Goal: Task Accomplishment & Management: Manage account settings

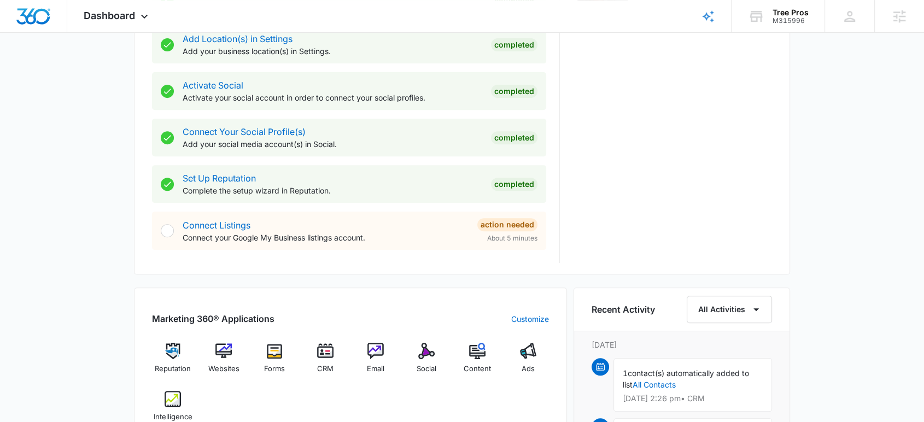
scroll to position [547, 0]
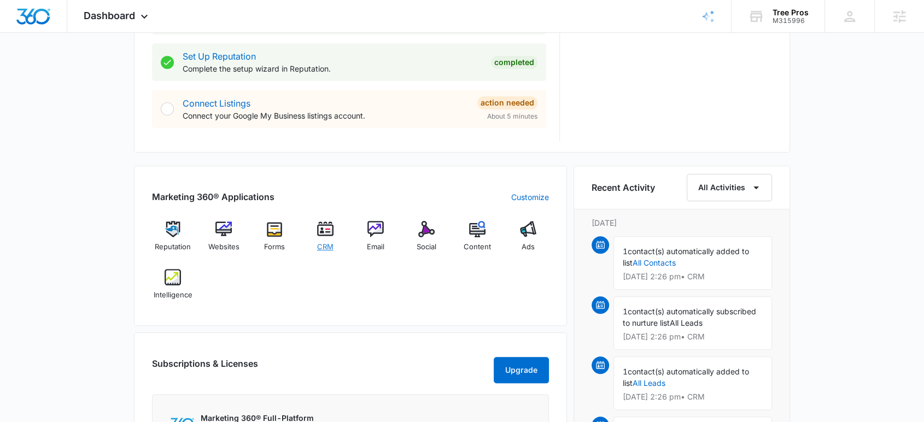
click at [326, 235] on img at bounding box center [325, 229] width 16 height 16
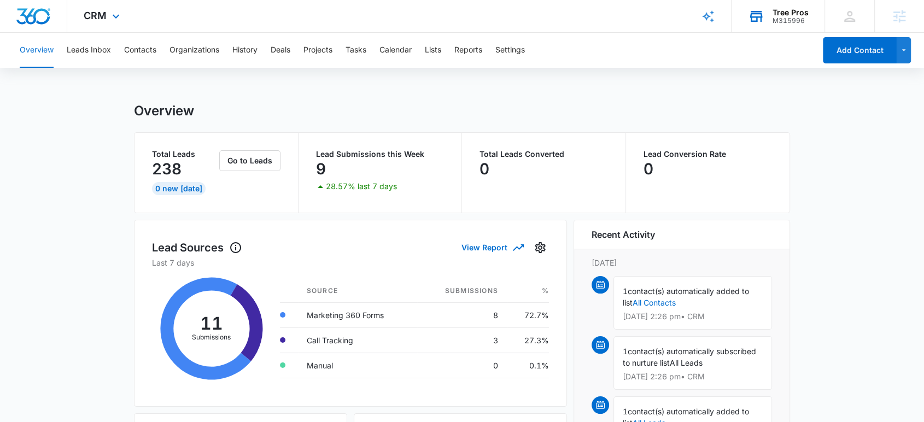
click at [777, 20] on div "M315996" at bounding box center [791, 21] width 36 height 8
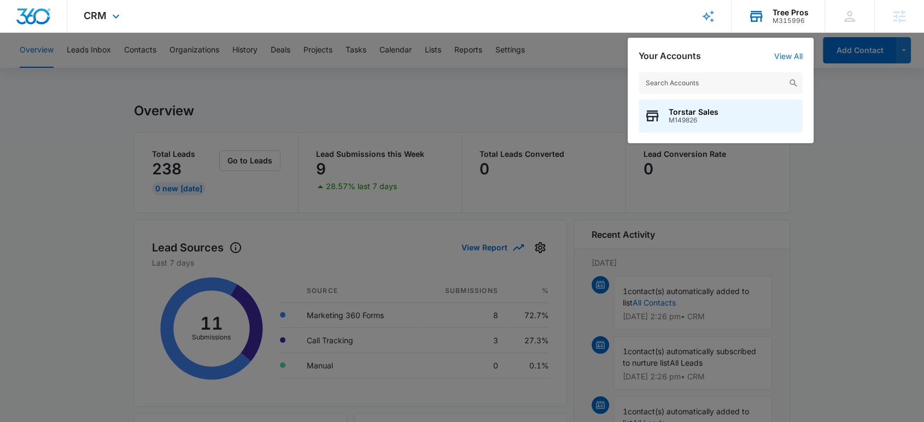
click at [717, 83] on input "text" at bounding box center [721, 83] width 164 height 22
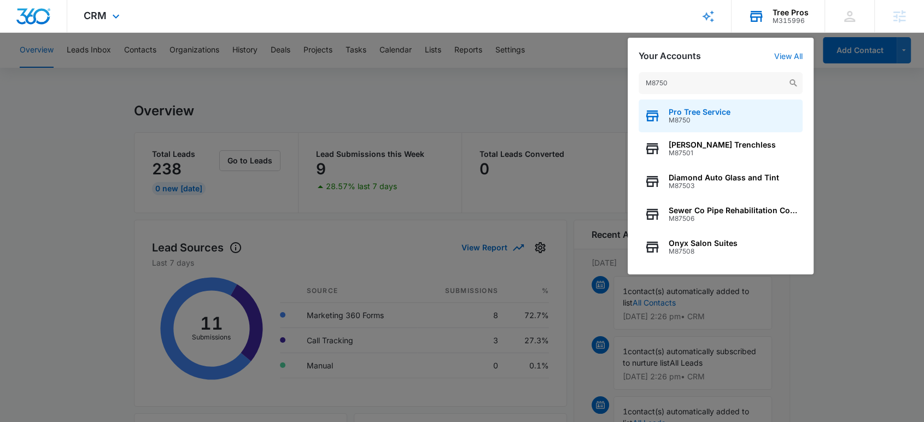
type input "M8750"
click at [708, 116] on span "M8750" at bounding box center [700, 120] width 62 height 8
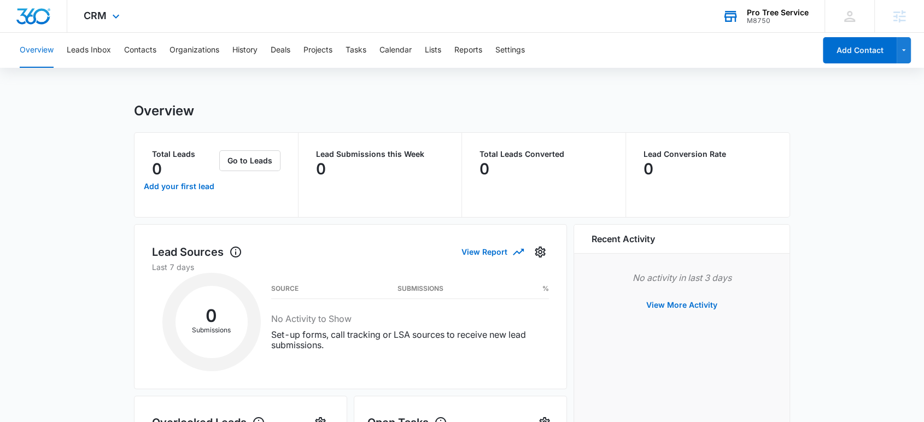
click at [767, 24] on div "M8750" at bounding box center [778, 21] width 62 height 8
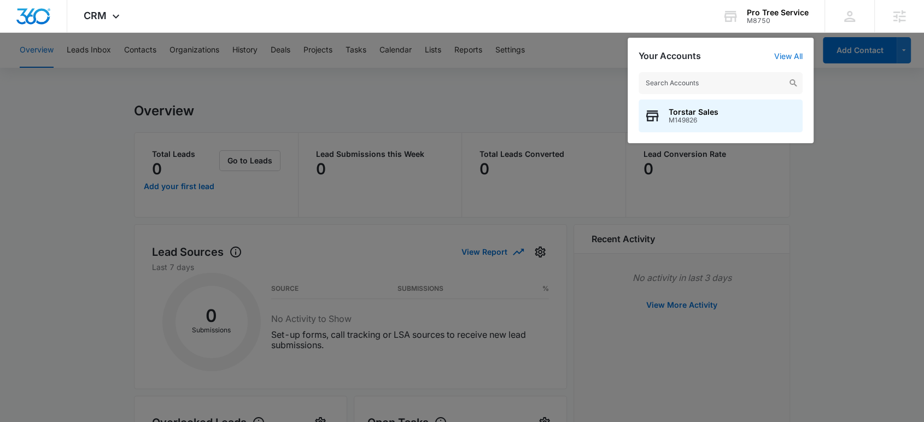
click at [729, 89] on input "text" at bounding box center [721, 83] width 164 height 22
type input "M315996"
click at [701, 109] on span "Tree Pros" at bounding box center [687, 112] width 36 height 9
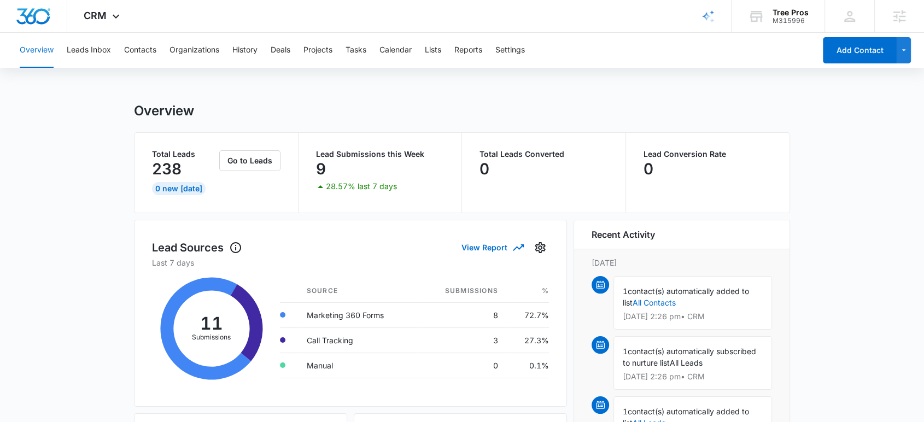
click at [34, 20] on img "Dashboard" at bounding box center [33, 16] width 35 height 16
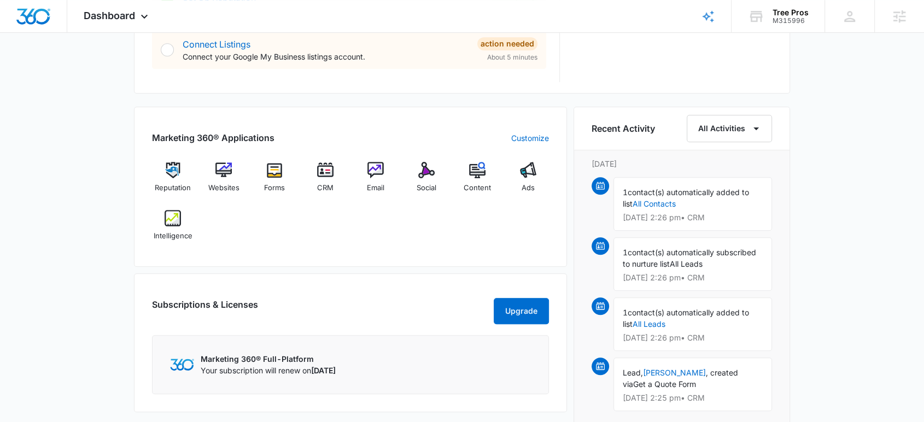
scroll to position [608, 0]
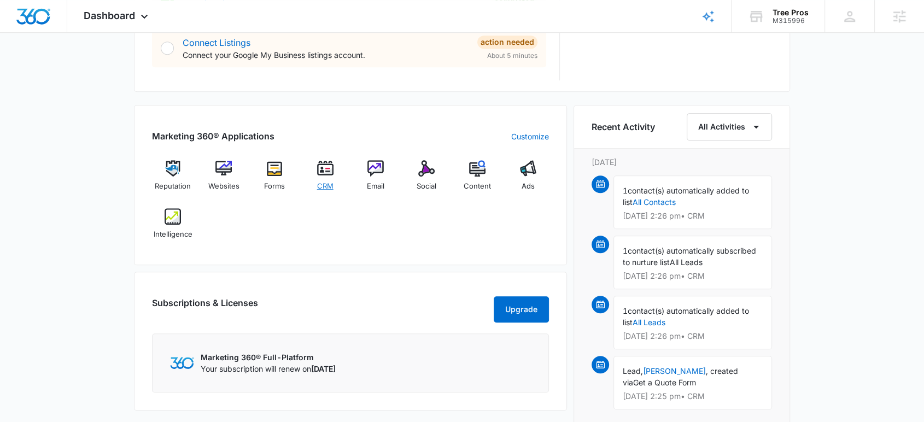
click at [326, 170] on img at bounding box center [325, 168] width 16 height 16
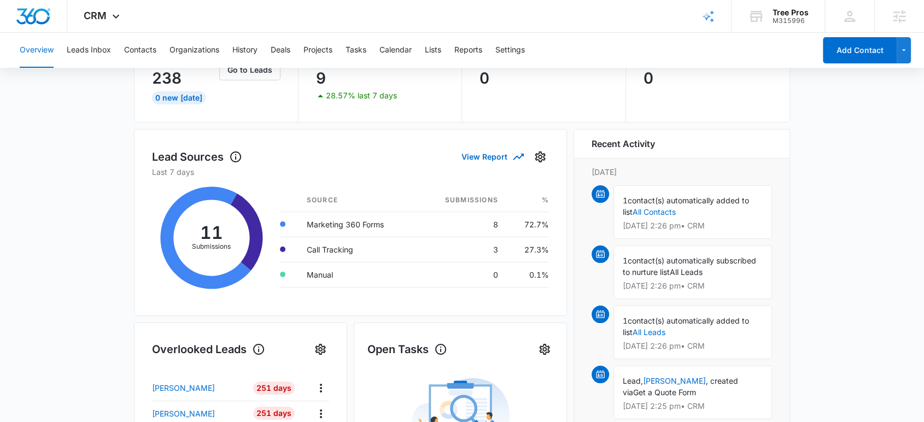
scroll to position [61, 0]
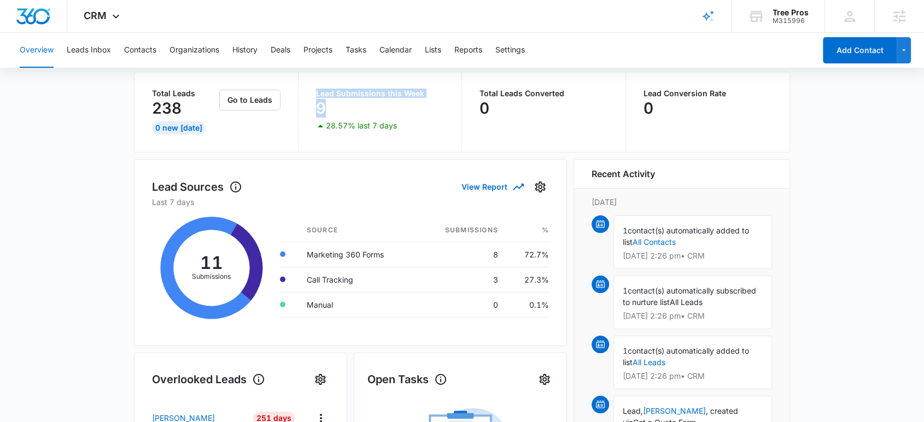
drag, startPoint x: 316, startPoint y: 91, endPoint x: 392, endPoint y: 114, distance: 78.7
click at [392, 114] on div "Lead Submissions this Week 9 28.57% last 7 days" at bounding box center [380, 111] width 129 height 43
drag, startPoint x: 484, startPoint y: 94, endPoint x: 562, endPoint y: 121, distance: 82.5
click at [562, 121] on div "Total Leads Converted 0" at bounding box center [544, 112] width 129 height 45
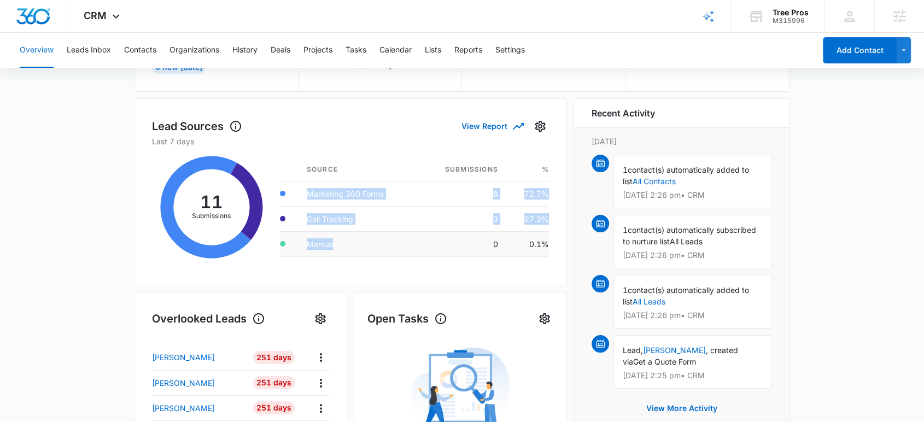
drag, startPoint x: 296, startPoint y: 190, endPoint x: 400, endPoint y: 255, distance: 122.6
click at [400, 255] on tbody "Marketing 360 Forms 8 72.7% Call Tracking 3 27.3% Manual 0 0.1%" at bounding box center [414, 218] width 269 height 75
click at [101, 53] on button "Leads Inbox" at bounding box center [89, 50] width 44 height 35
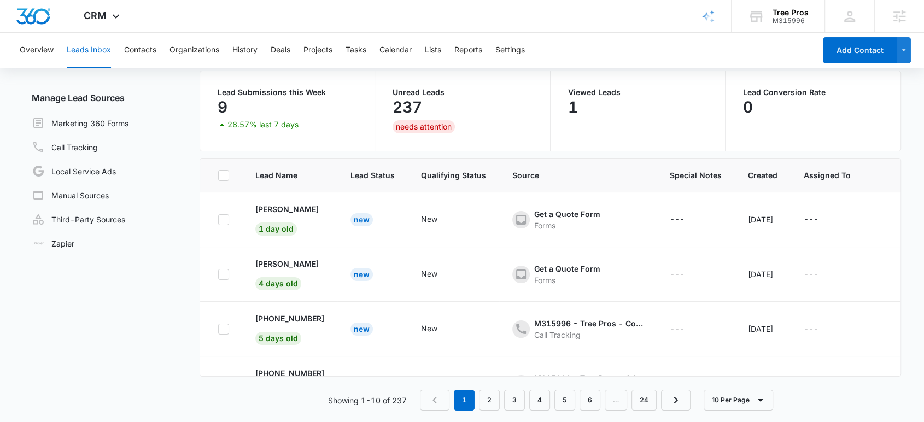
scroll to position [86, 0]
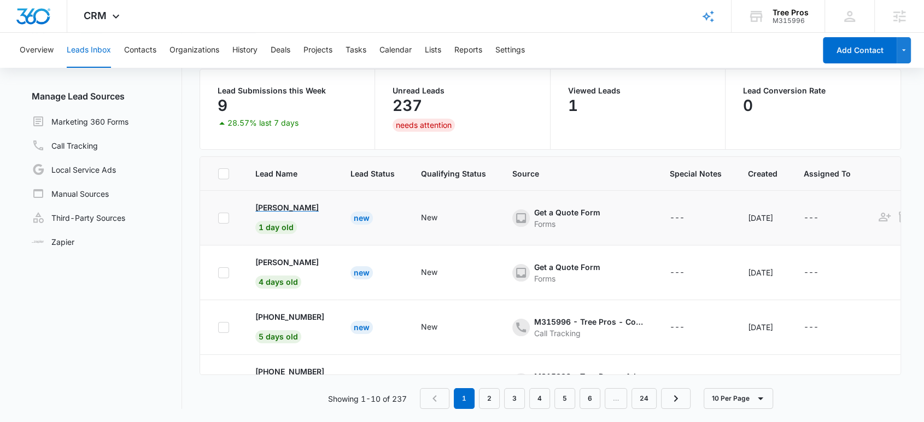
click at [272, 207] on p "Eduardo" at bounding box center [286, 207] width 63 height 11
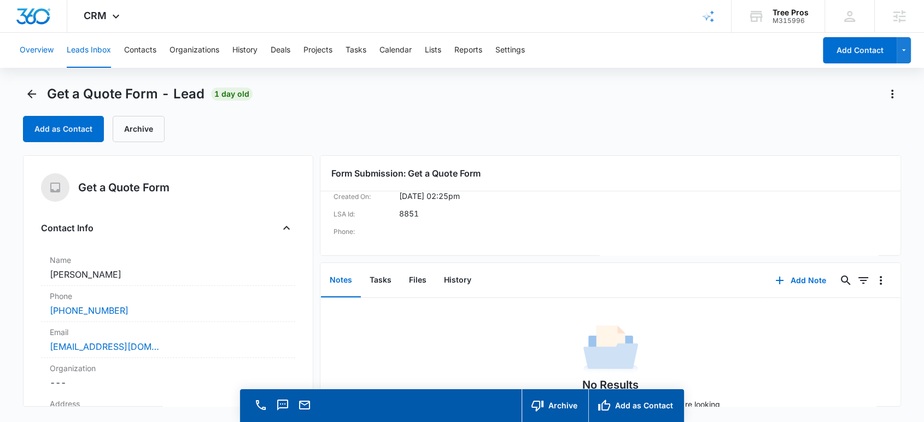
click at [31, 54] on button "Overview" at bounding box center [37, 50] width 34 height 35
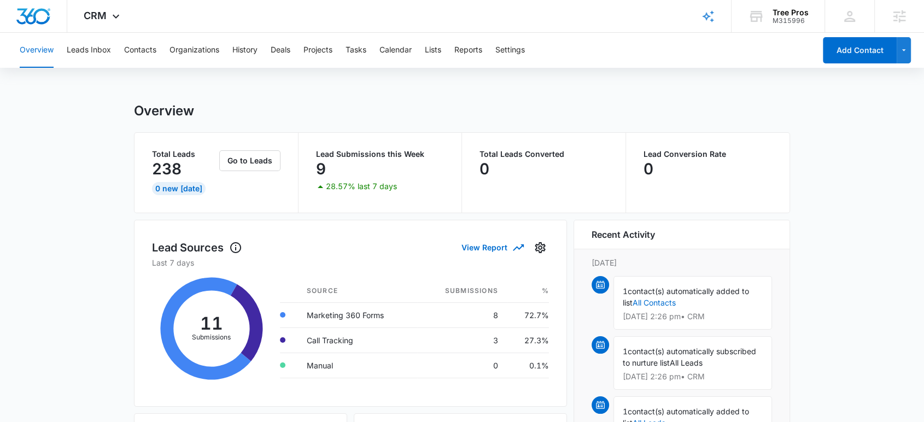
click at [93, 20] on span "CRM" at bounding box center [95, 15] width 23 height 11
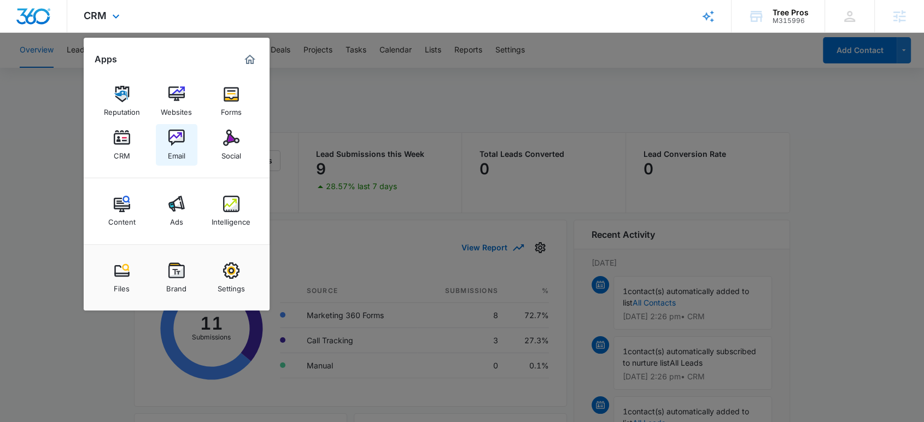
click at [176, 139] on img at bounding box center [176, 138] width 16 height 16
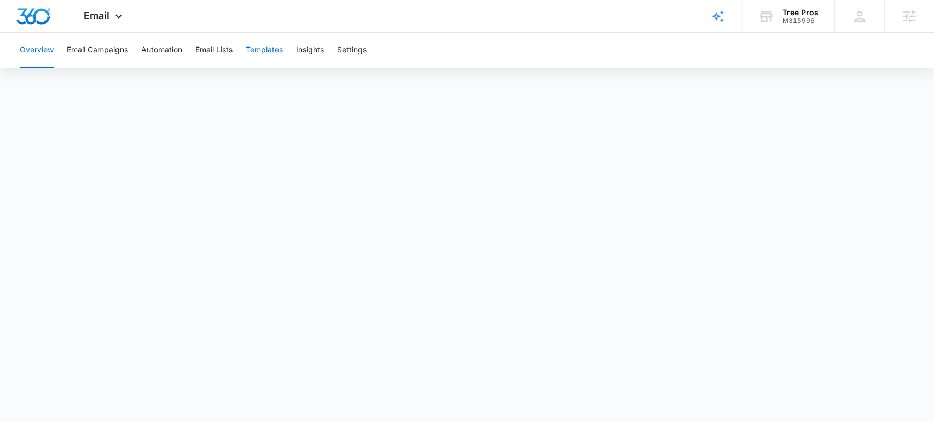
click at [276, 50] on button "Templates" at bounding box center [264, 50] width 37 height 35
click at [47, 21] on img "Dashboard" at bounding box center [33, 16] width 35 height 16
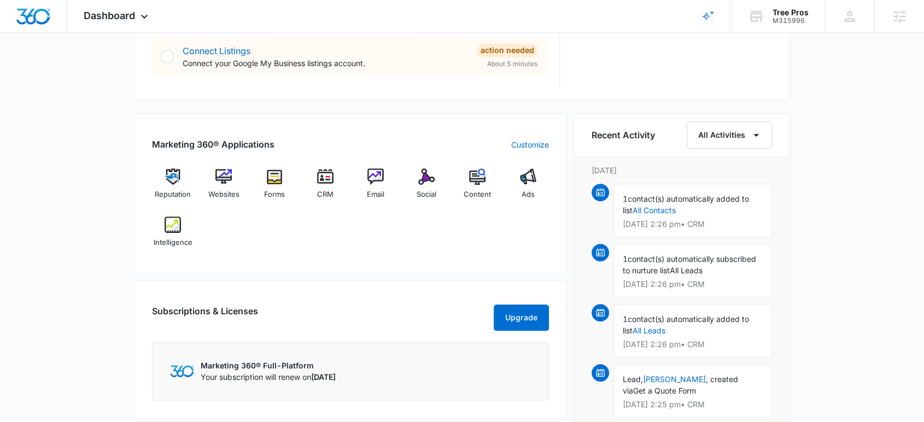
scroll to position [608, 0]
